Goal: Information Seeking & Learning: Learn about a topic

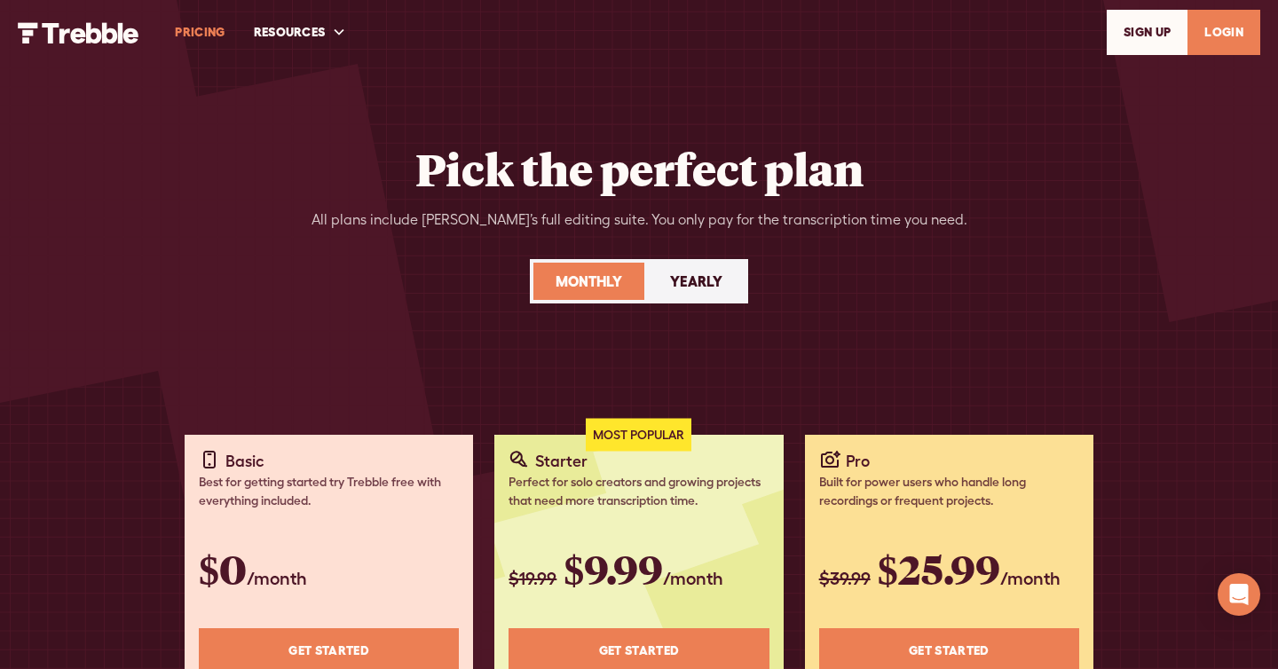
click at [78, 29] on img "home" at bounding box center [79, 32] width 122 height 21
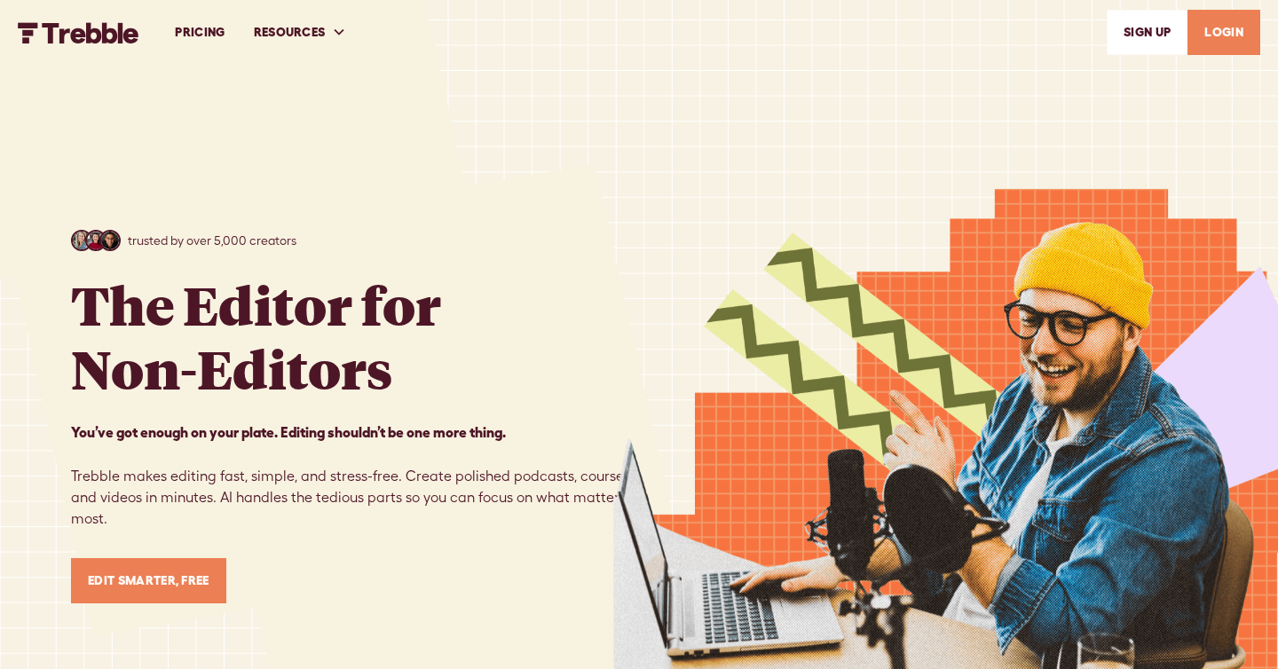
scroll to position [552, 0]
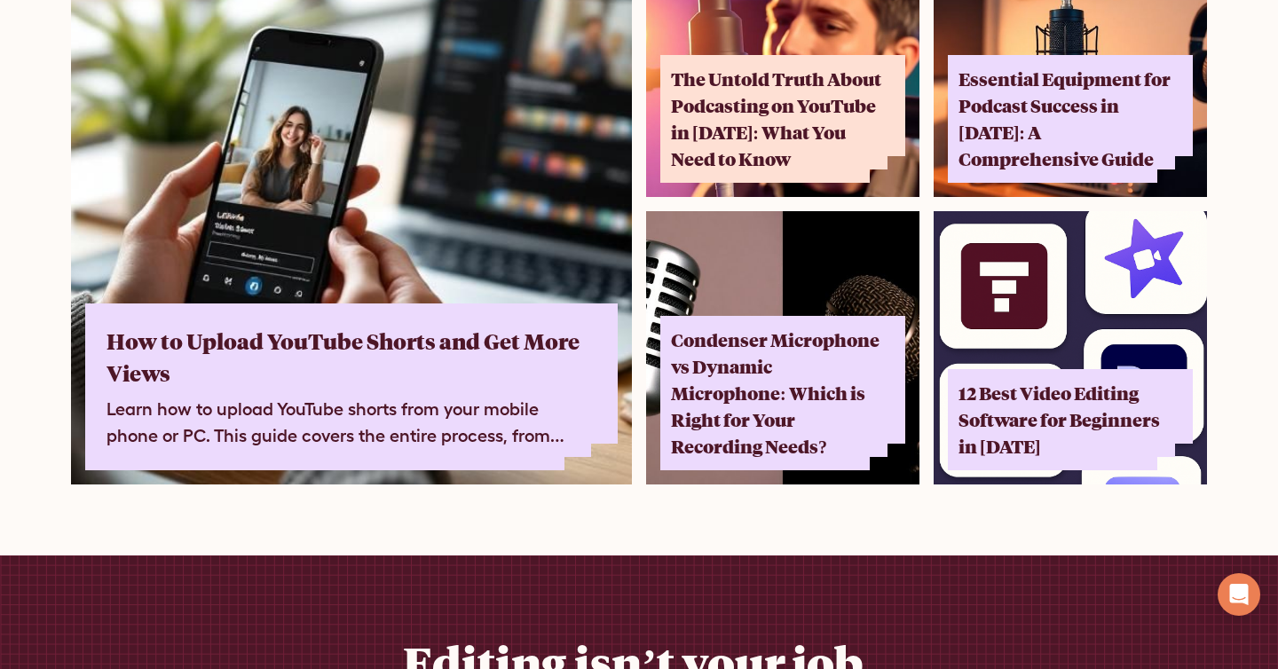
scroll to position [11020, 0]
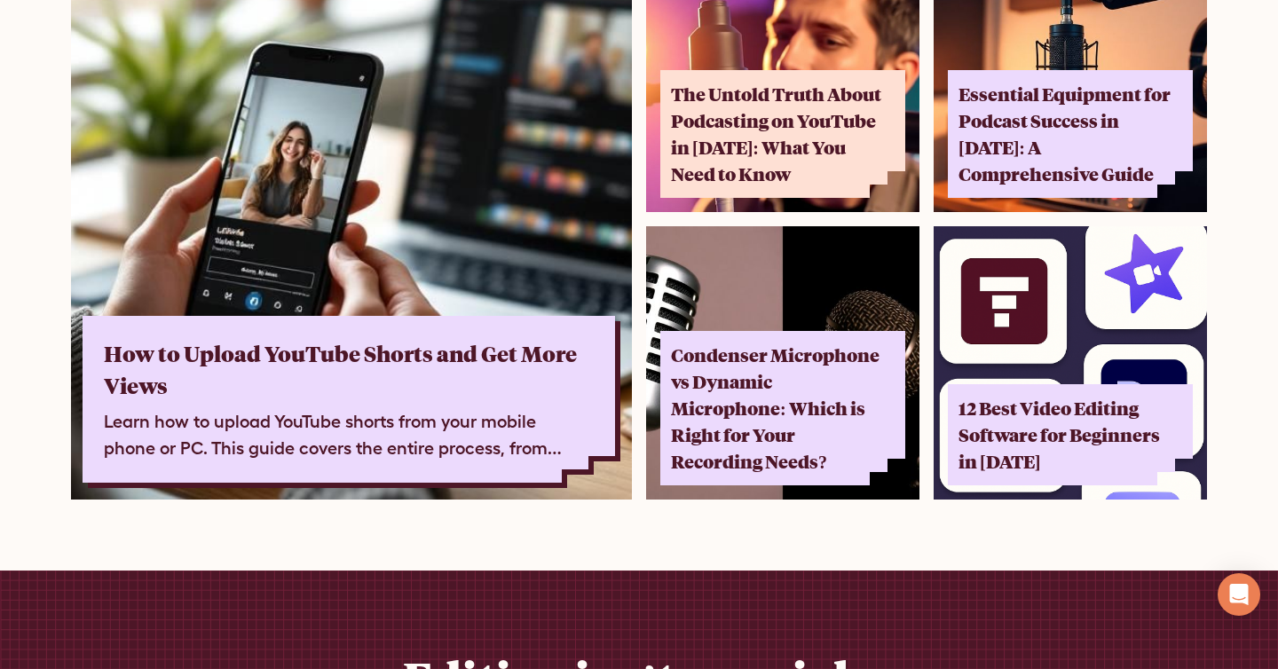
click at [533, 316] on div "How to Upload YouTube Shorts and Get More Views Learn how to upload YouTube sho…" at bounding box center [349, 399] width 532 height 167
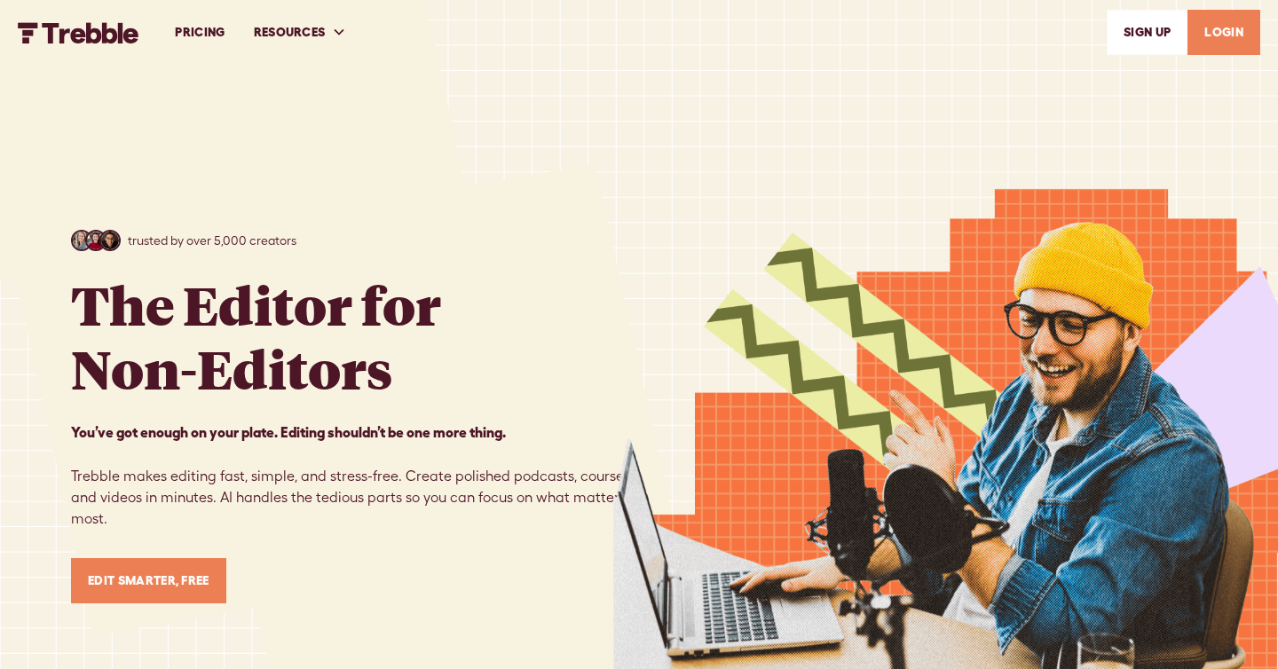
scroll to position [11020, 0]
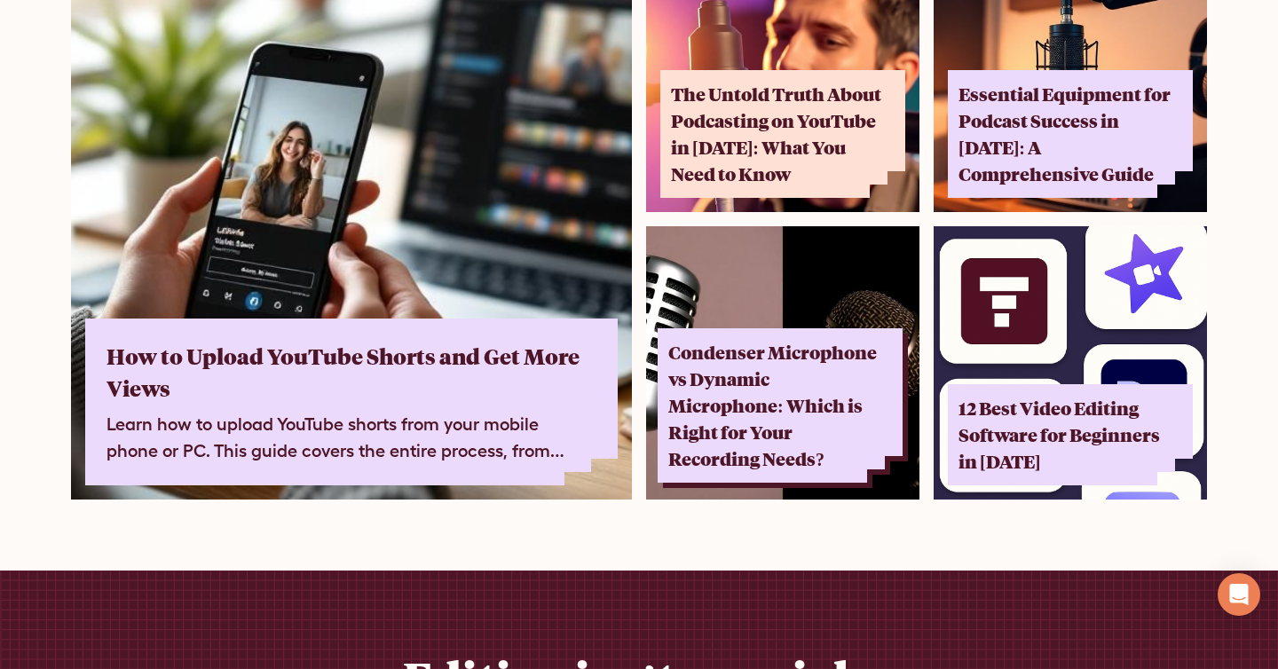
click at [673, 339] on div "Condenser Microphone vs Dynamic Microphone: Which is Right for Your Recording N…" at bounding box center [774, 405] width 213 height 133
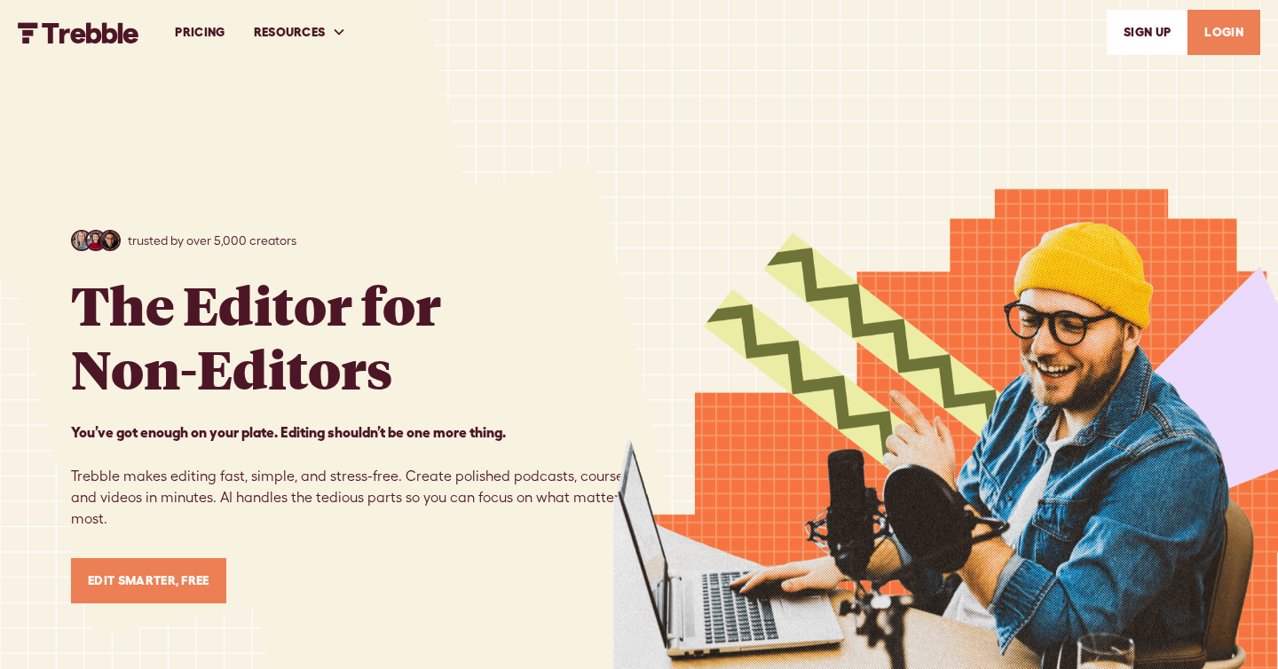
scroll to position [11020, 0]
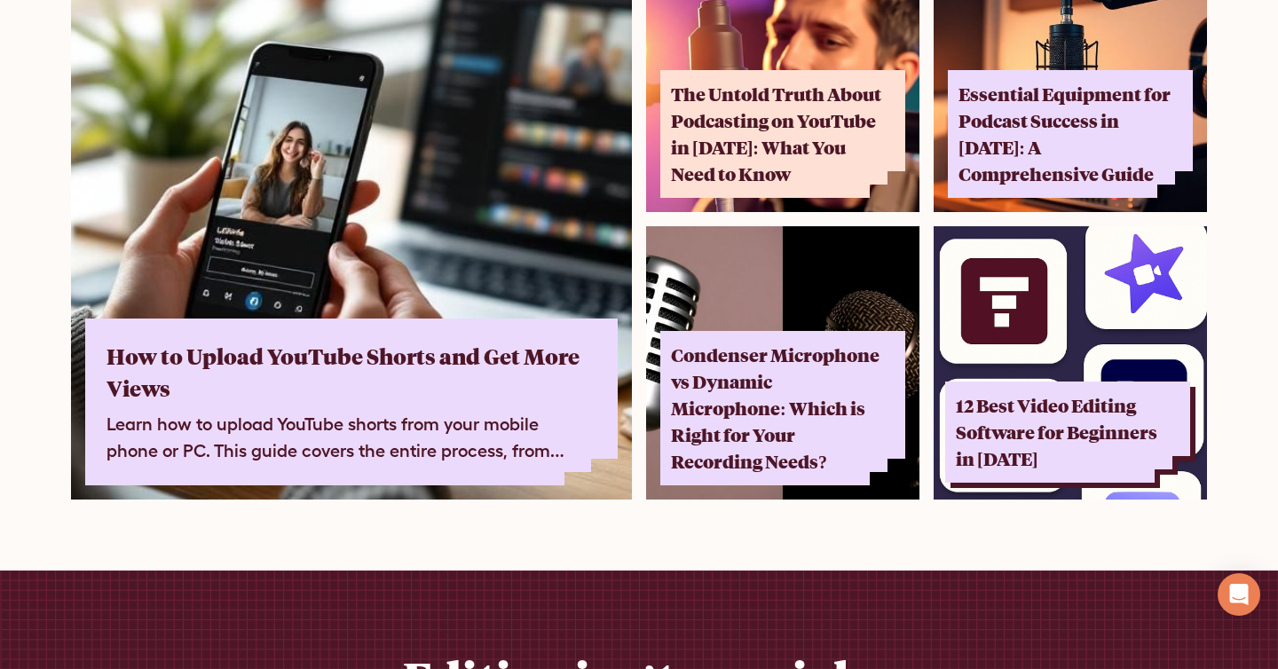
click at [1007, 392] on div "12 Best Video Editing Software for Beginners in [DATE]" at bounding box center [1062, 432] width 213 height 80
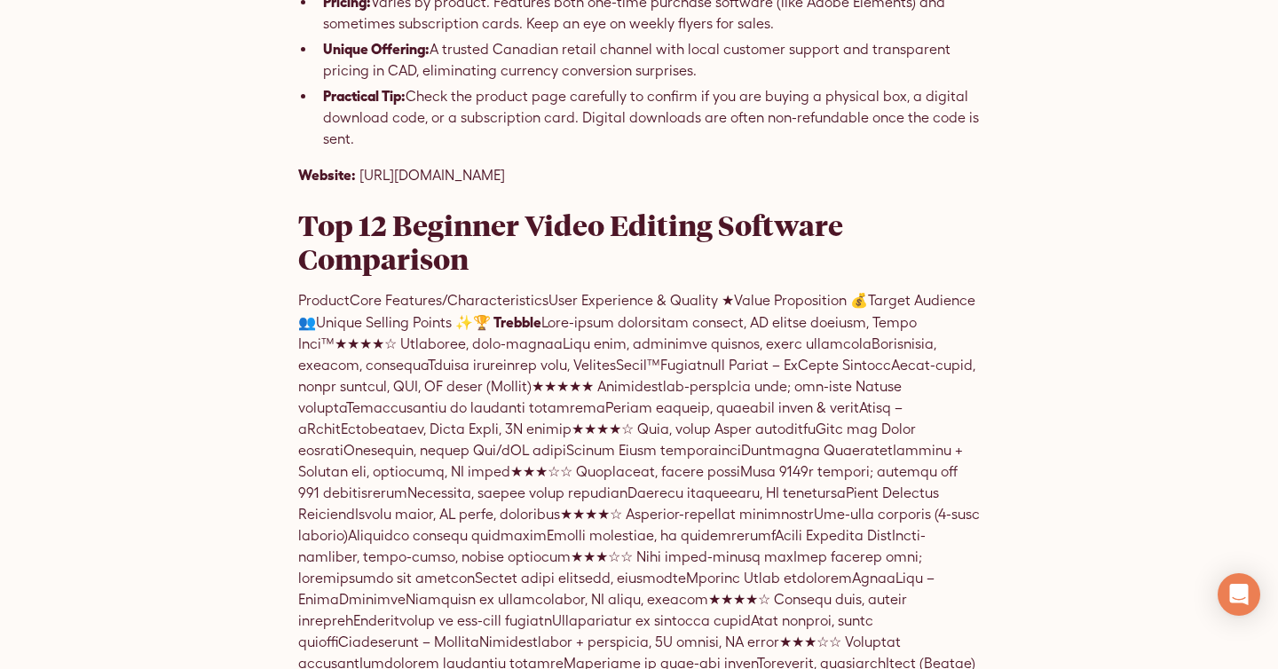
scroll to position [12168, 0]
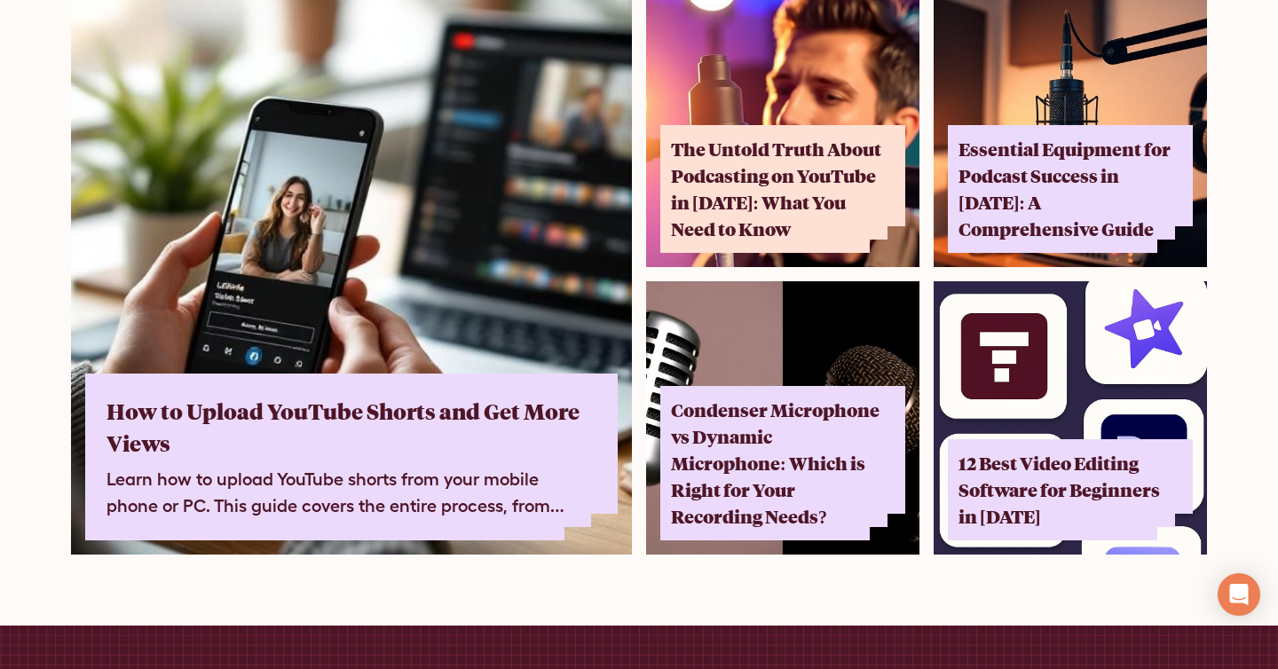
scroll to position [10863, 0]
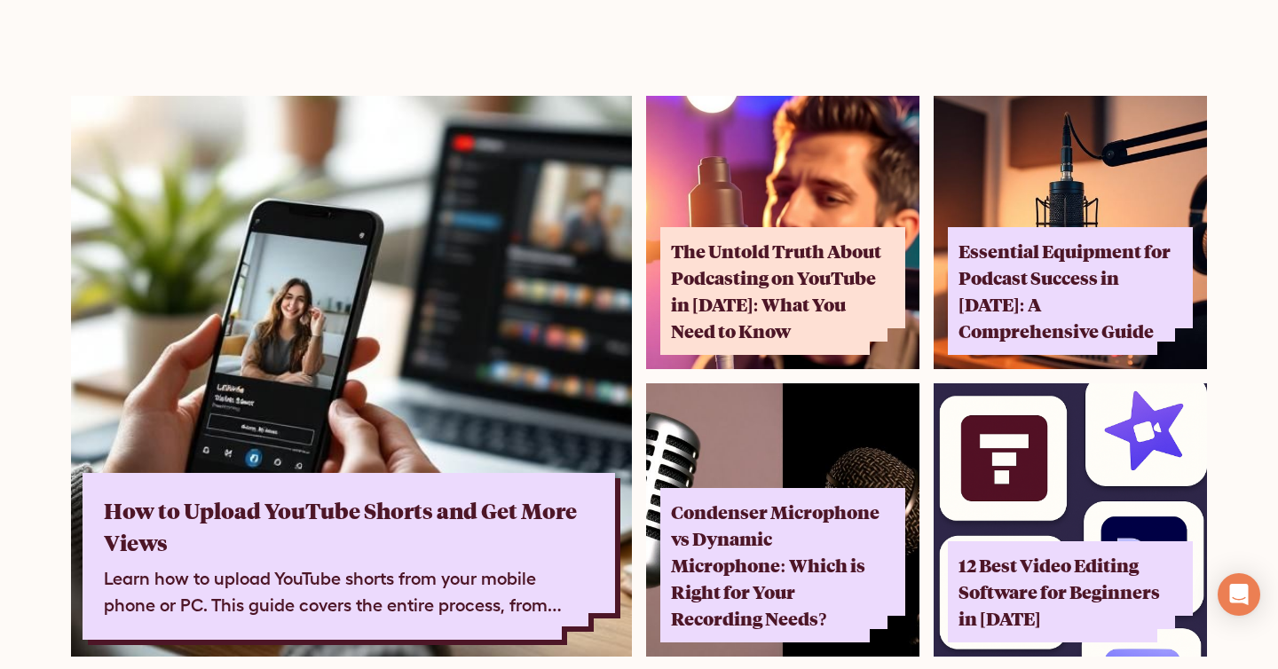
click at [407, 565] on div "Learn how to upload YouTube shorts from your mobile phone or PC. This guide cov…" at bounding box center [343, 591] width 478 height 53
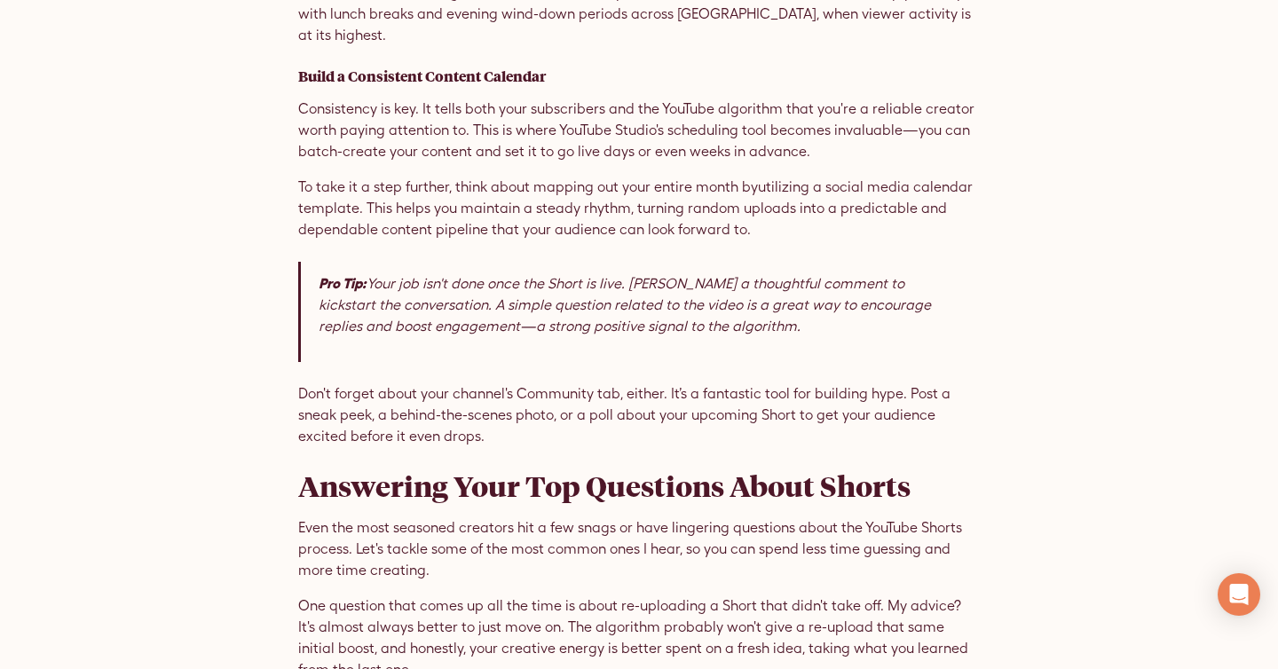
scroll to position [5967, 0]
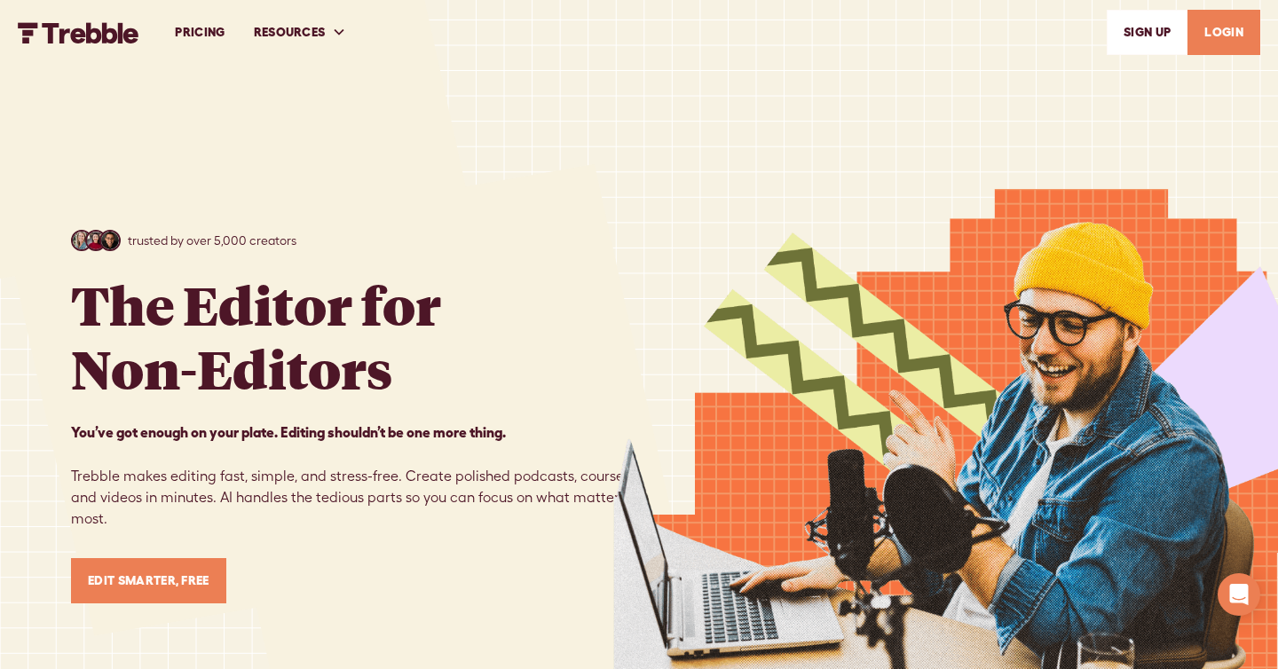
click at [193, 20] on link "PRICING" at bounding box center [200, 32] width 78 height 61
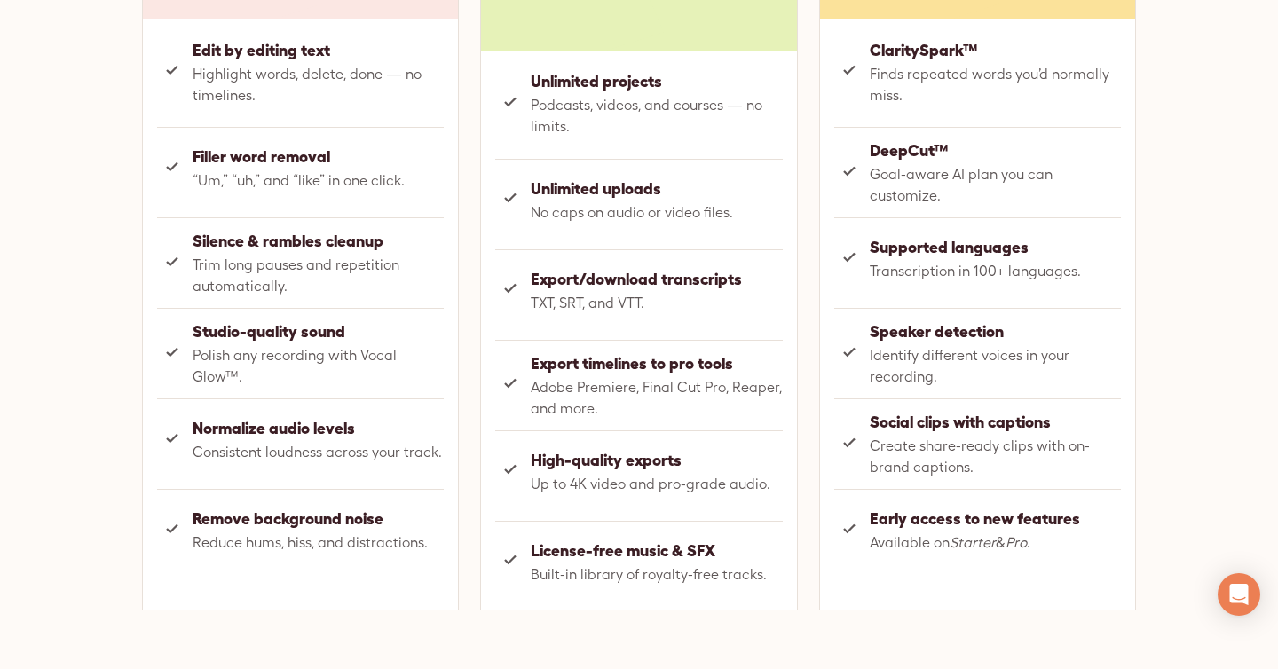
scroll to position [1407, 0]
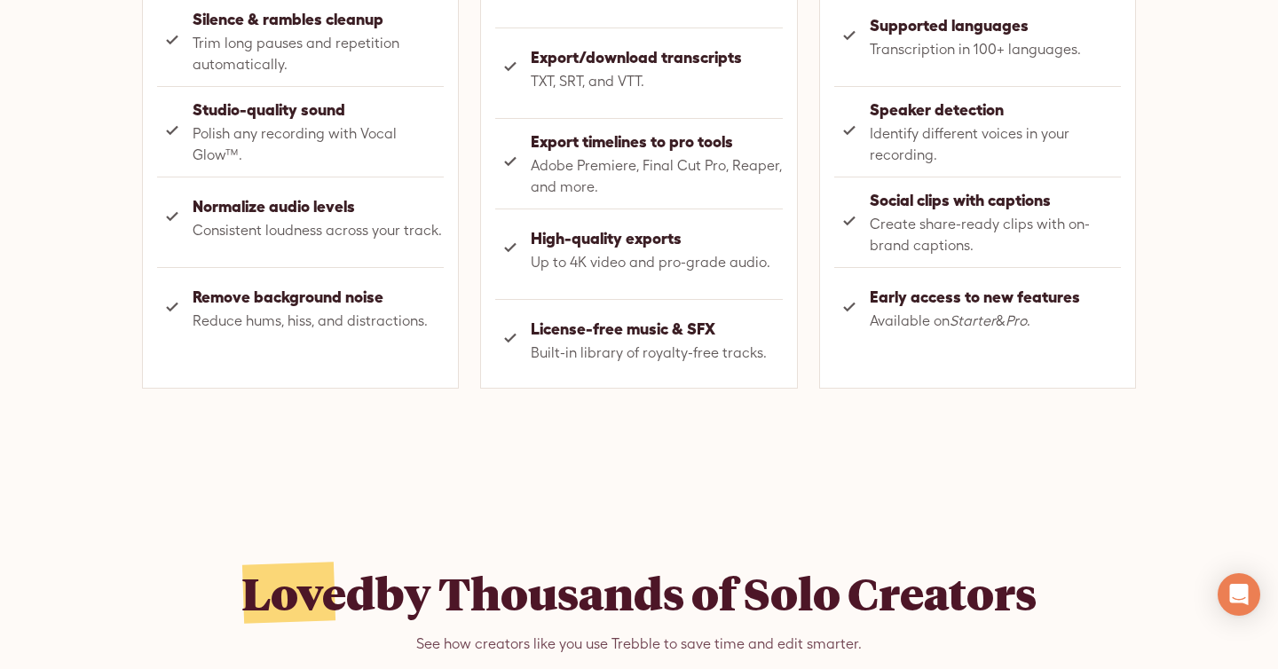
click at [310, 232] on span "Consistent loudness across your track." at bounding box center [318, 230] width 251 height 21
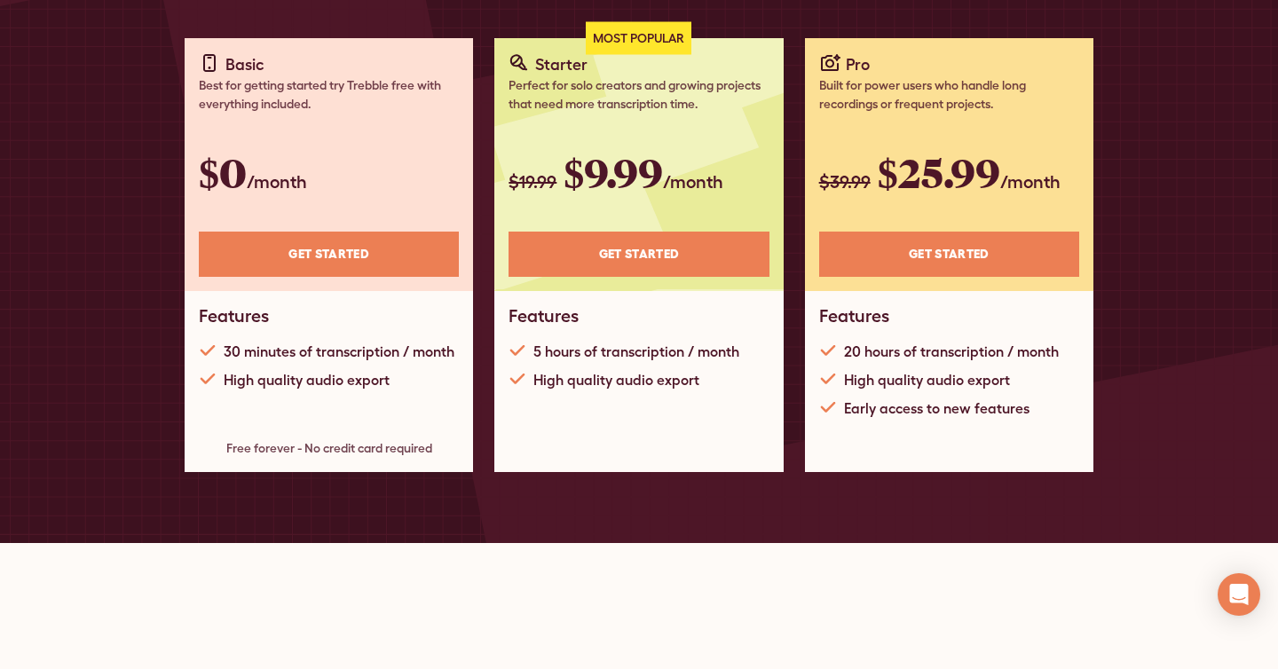
scroll to position [0, 0]
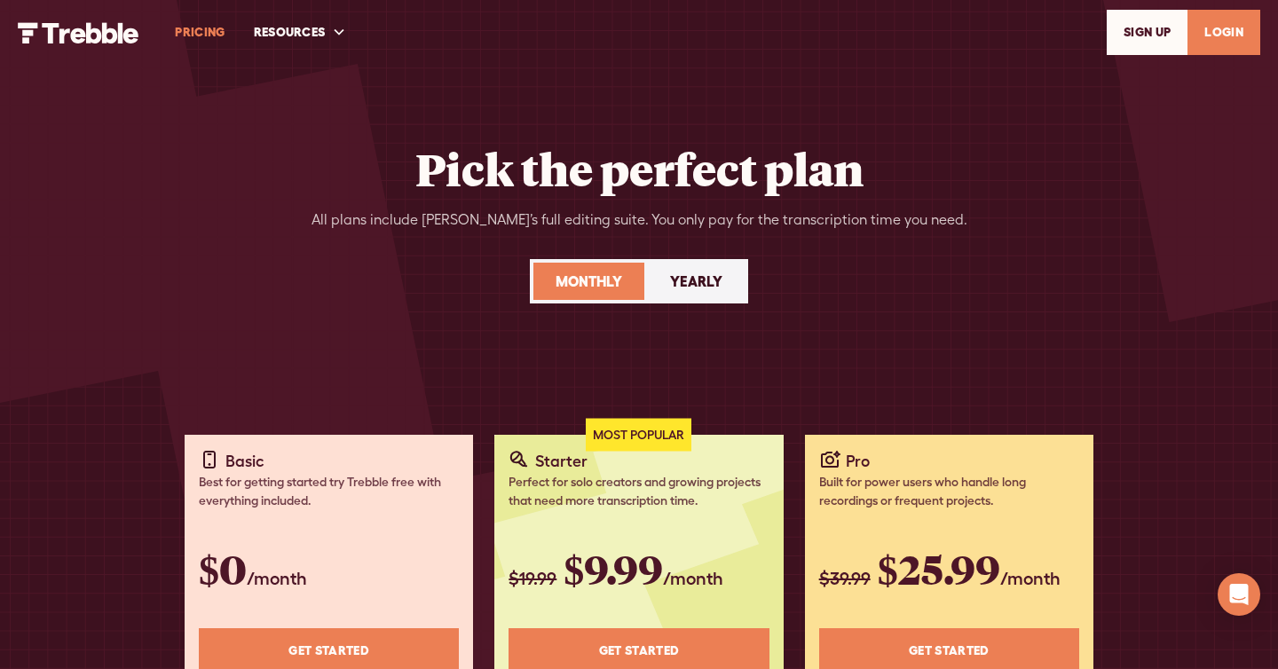
click at [700, 303] on div "Monthly Yearly" at bounding box center [639, 281] width 218 height 44
click at [694, 273] on div "Yearly" at bounding box center [696, 281] width 52 height 21
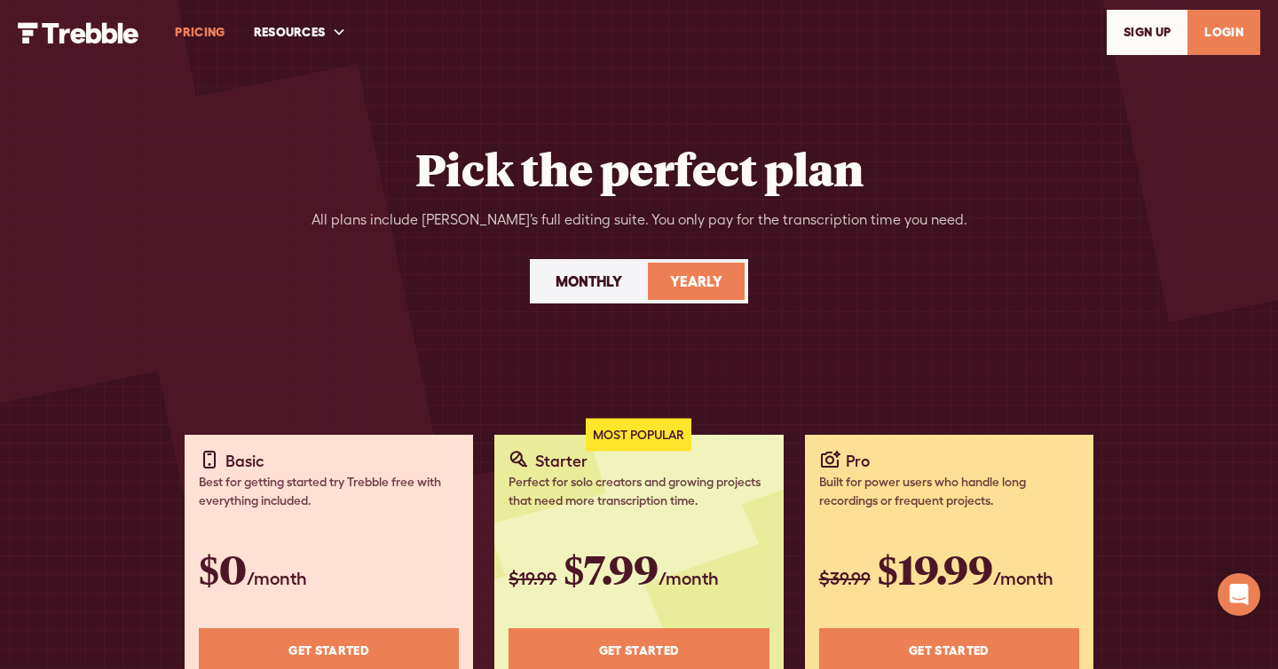
click at [612, 266] on link "Monthly" at bounding box center [588, 281] width 111 height 37
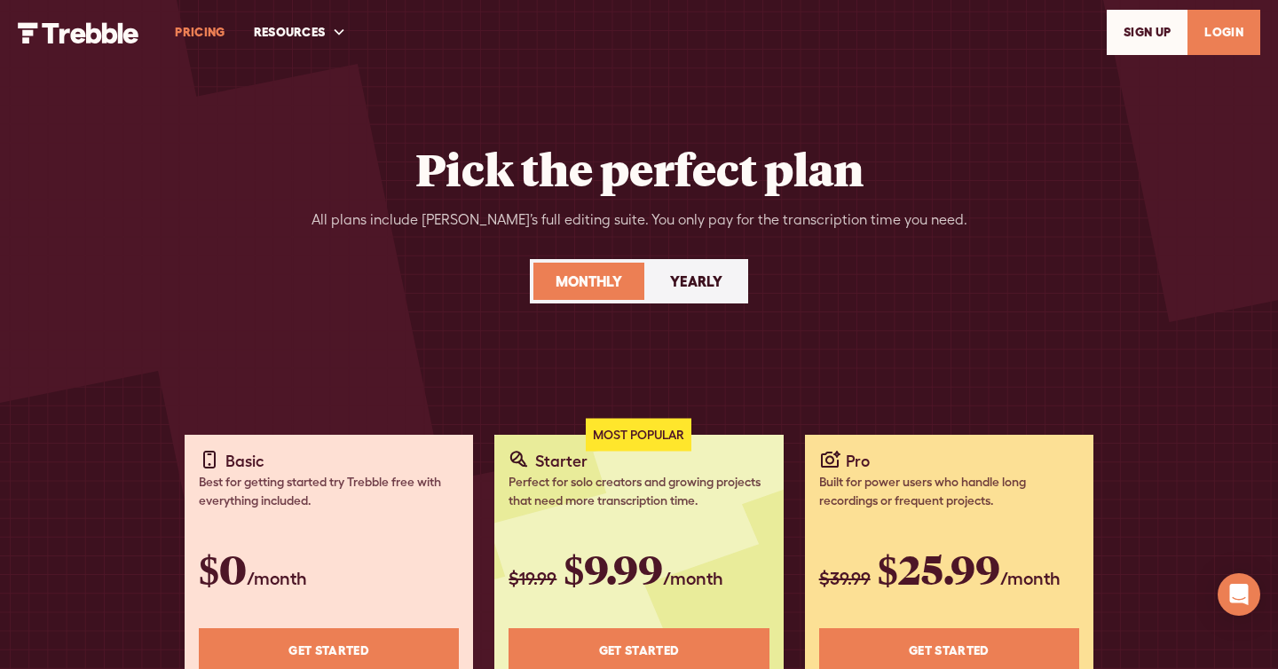
scroll to position [4, 0]
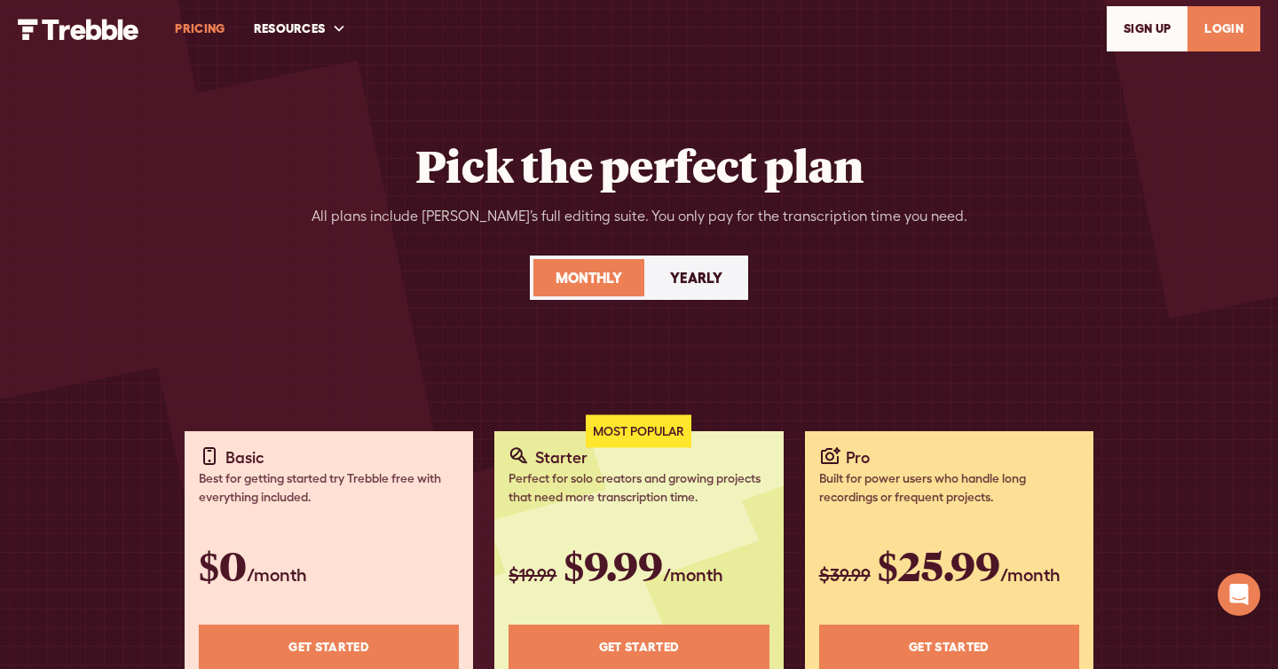
click at [720, 281] on div "Yearly" at bounding box center [696, 277] width 52 height 21
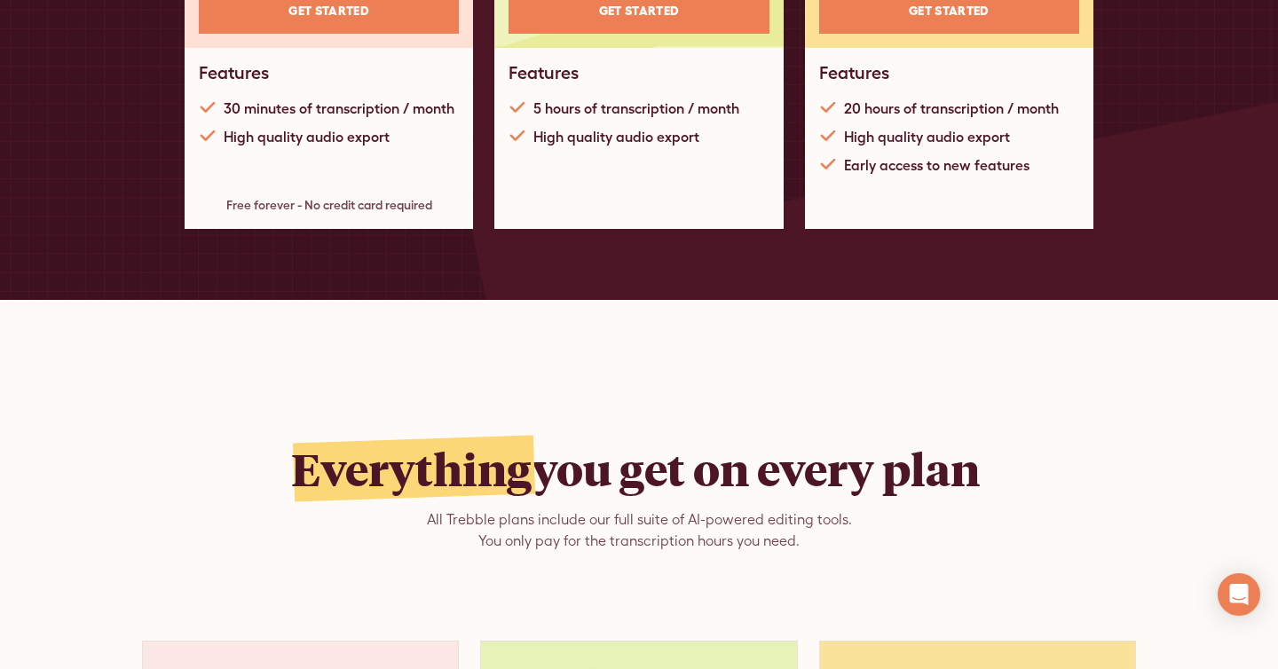
scroll to position [0, 0]
